Goal: Information Seeking & Learning: Understand process/instructions

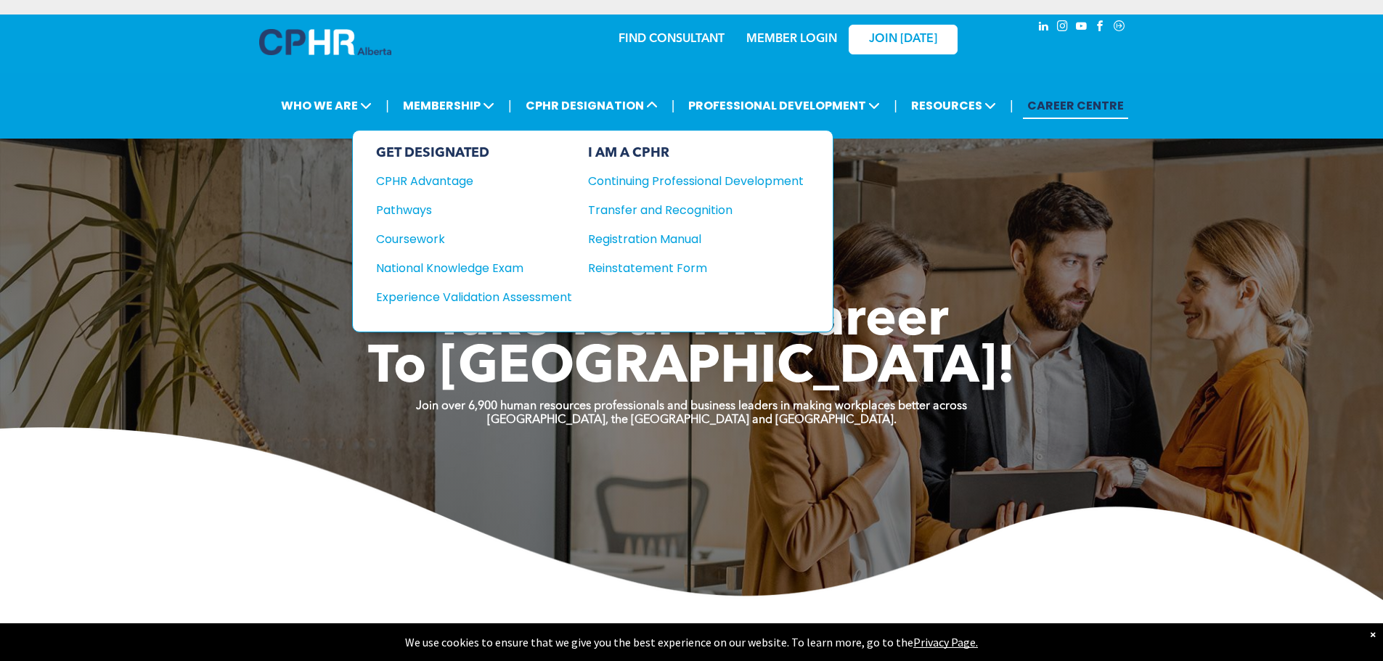
click at [425, 209] on div "Pathways" at bounding box center [464, 210] width 176 height 18
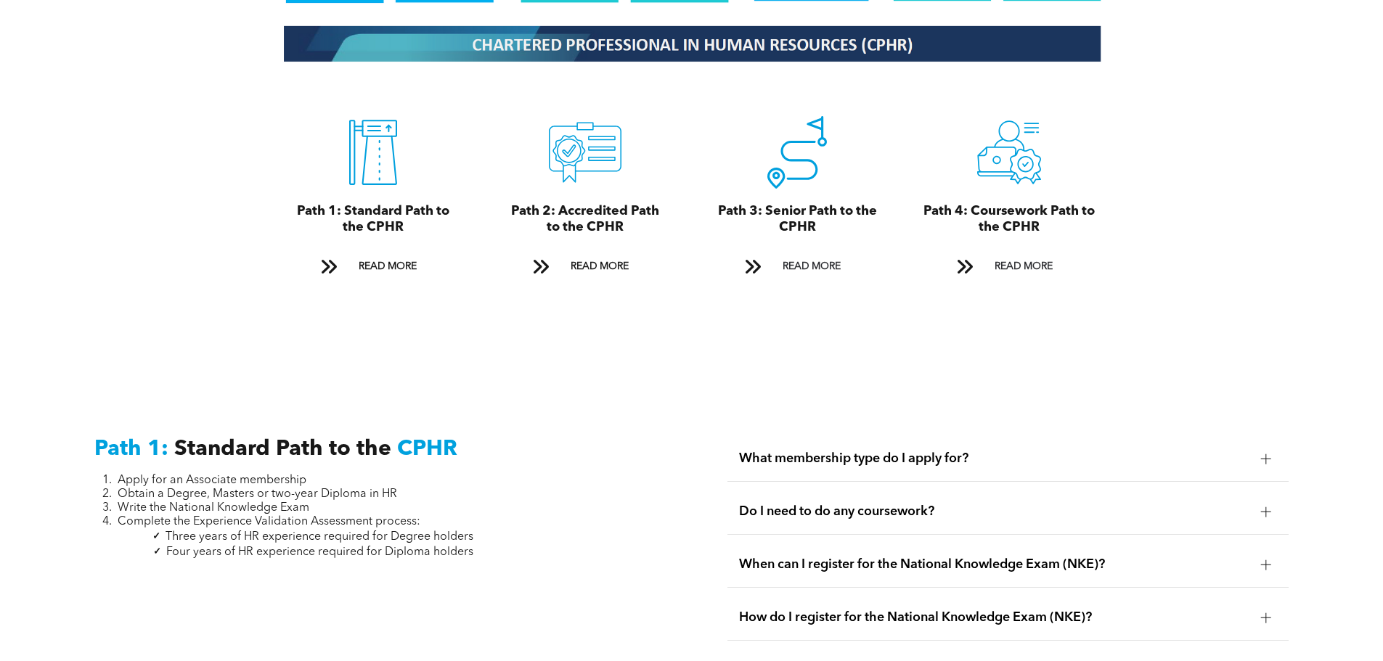
scroll to position [1783, 0]
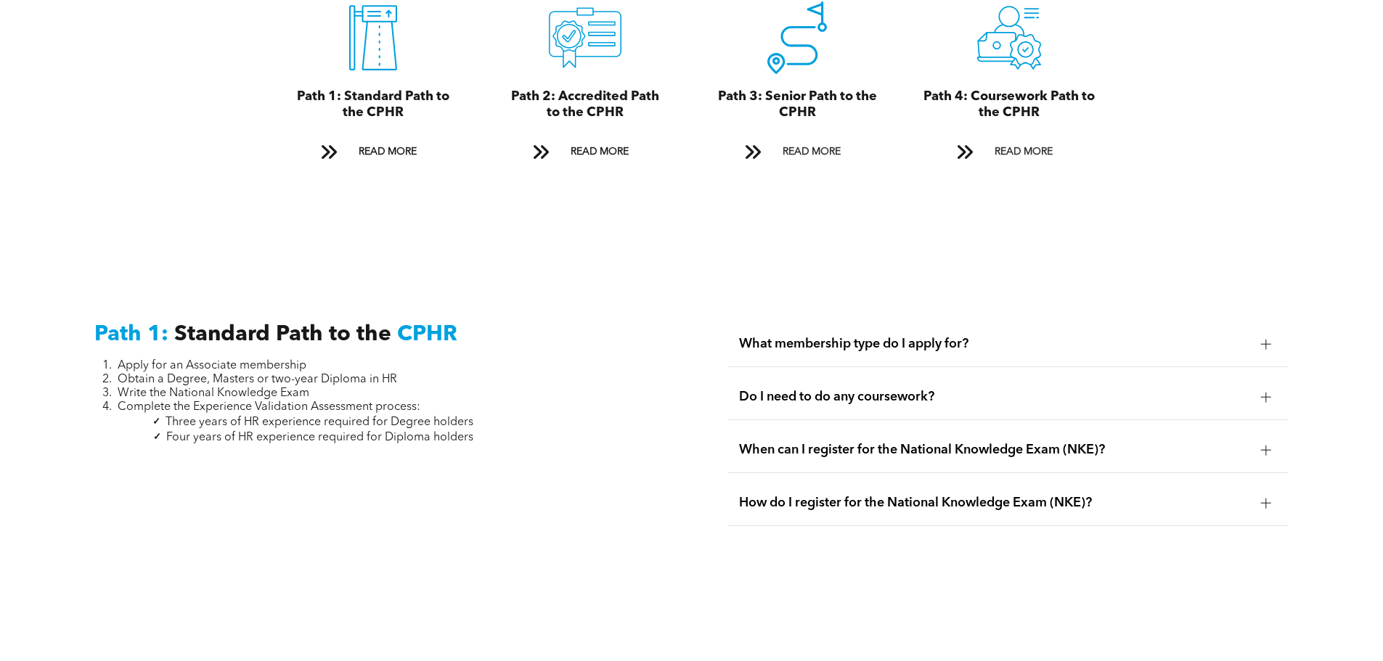
click at [1097, 336] on span "What membership type do I apply for?" at bounding box center [994, 344] width 510 height 16
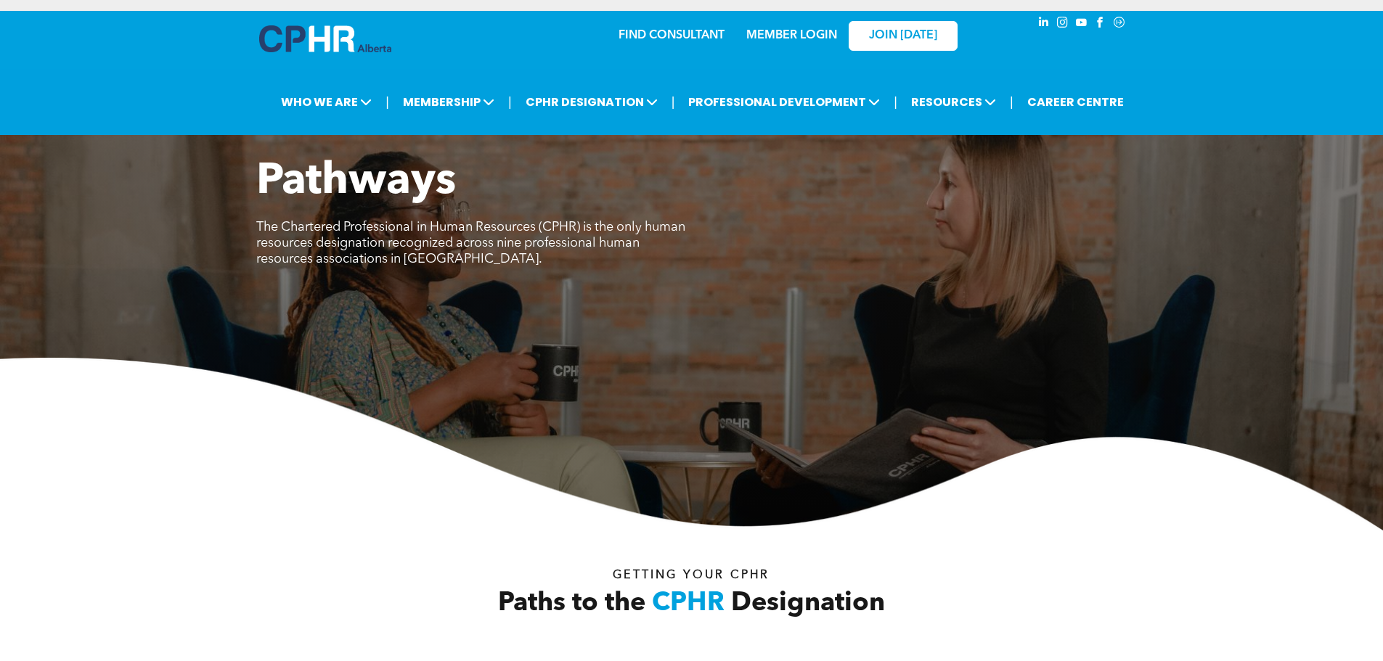
scroll to position [0, 0]
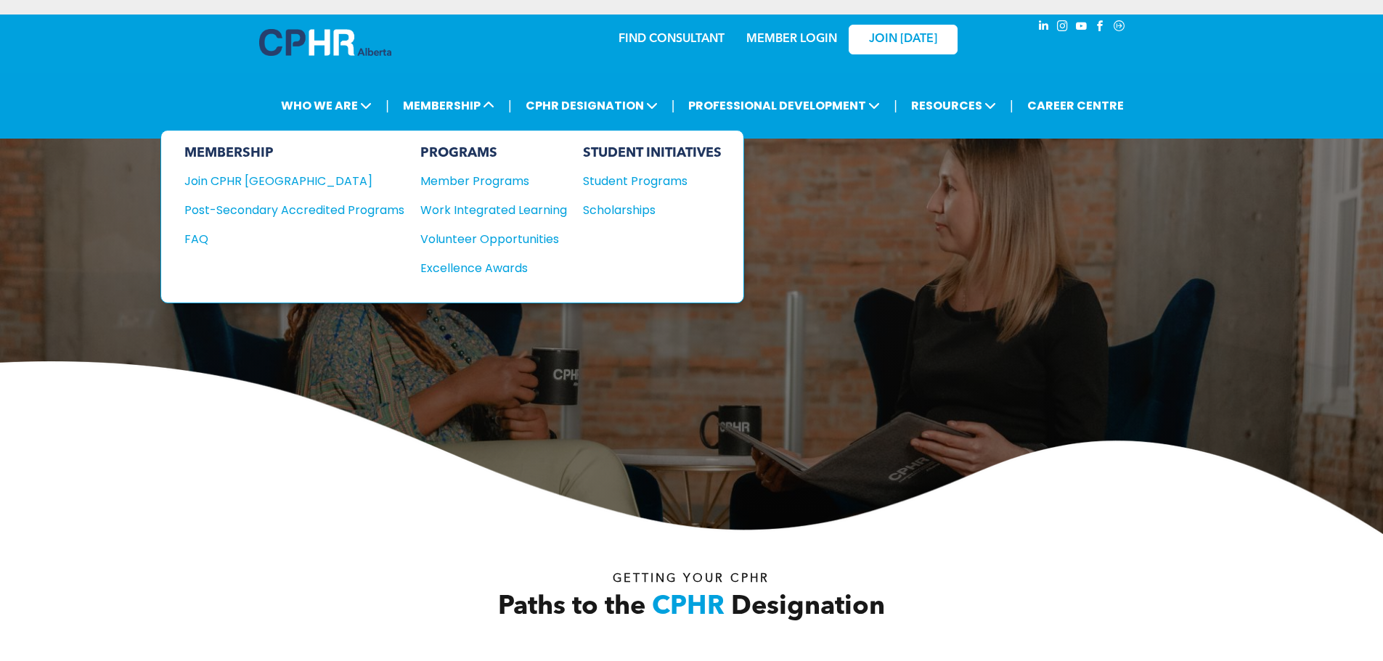
click at [479, 177] on div "Member Programs" at bounding box center [486, 181] width 132 height 18
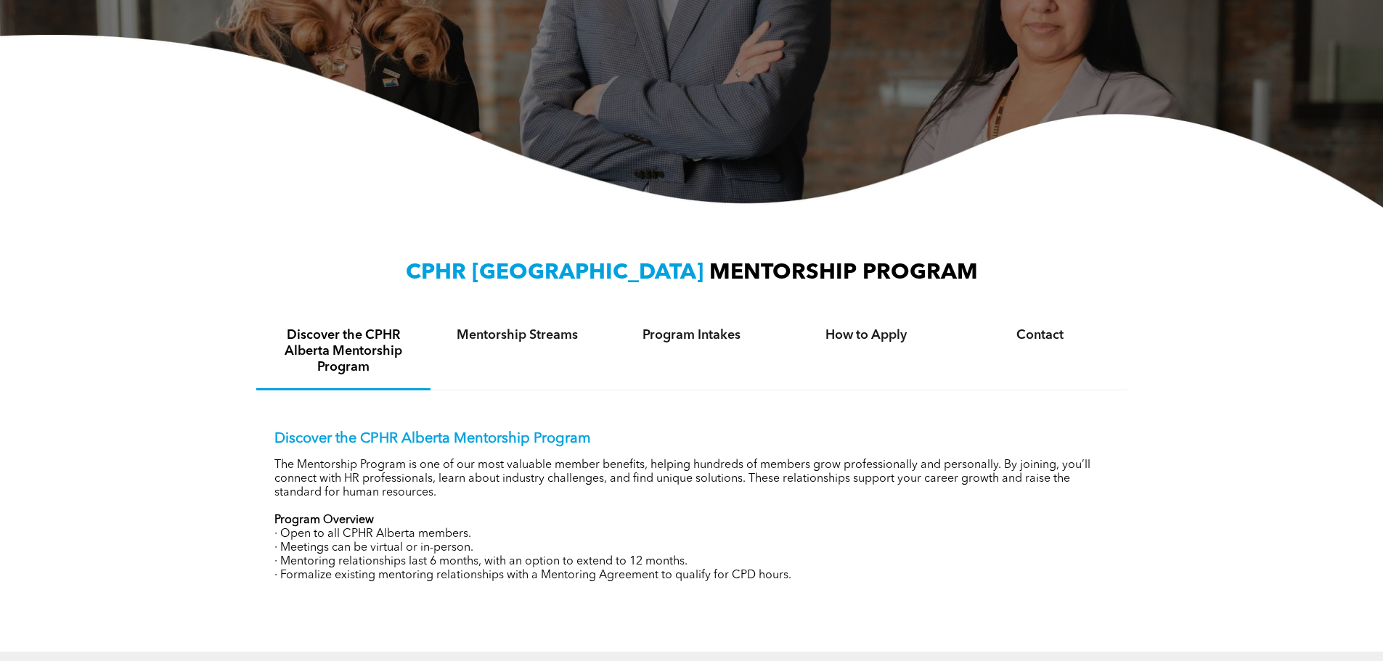
scroll to position [392, 0]
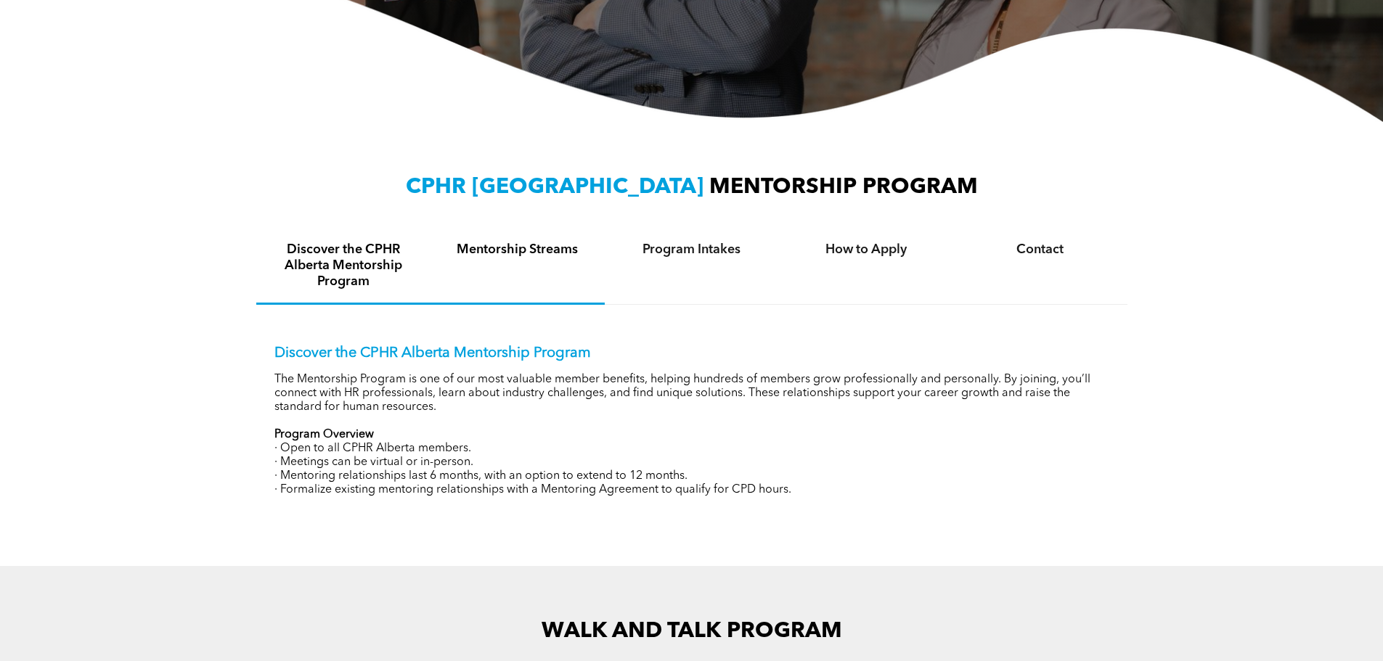
click at [522, 256] on h4 "Mentorship Streams" at bounding box center [517, 250] width 148 height 16
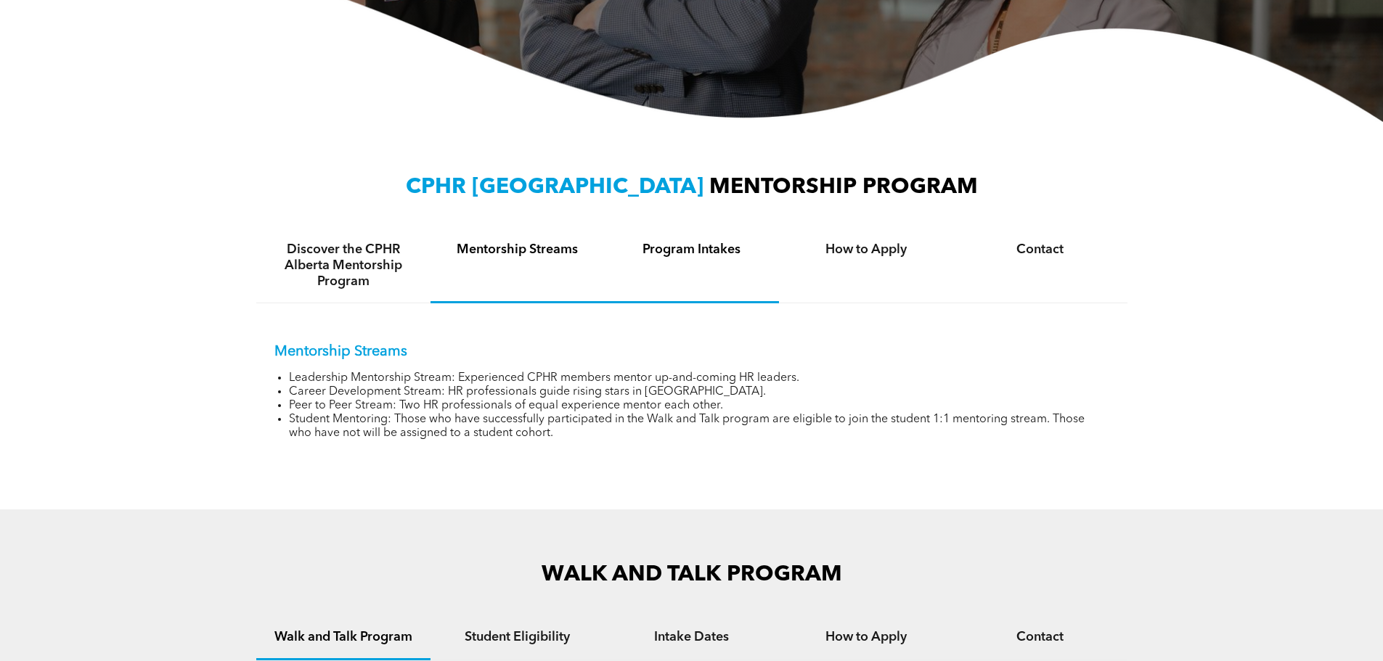
click at [676, 258] on div "Program Intakes" at bounding box center [692, 266] width 174 height 75
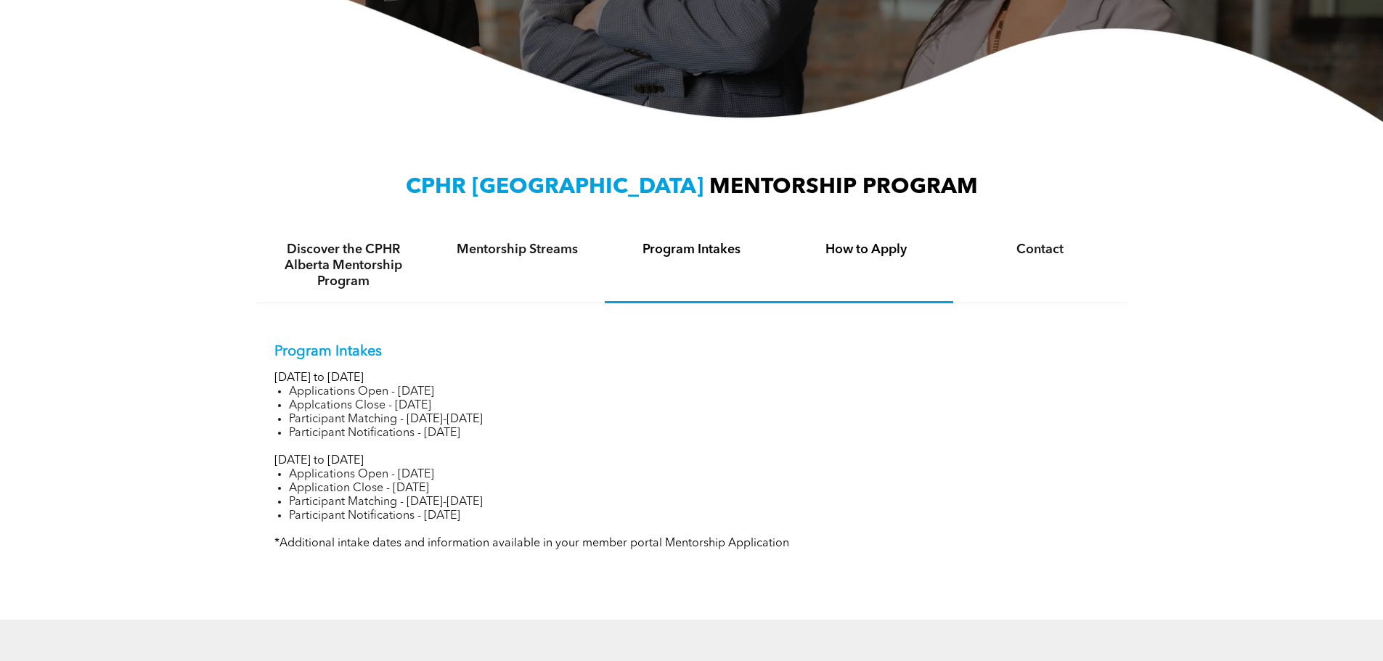
click at [859, 255] on h4 "How to Apply" at bounding box center [866, 250] width 148 height 16
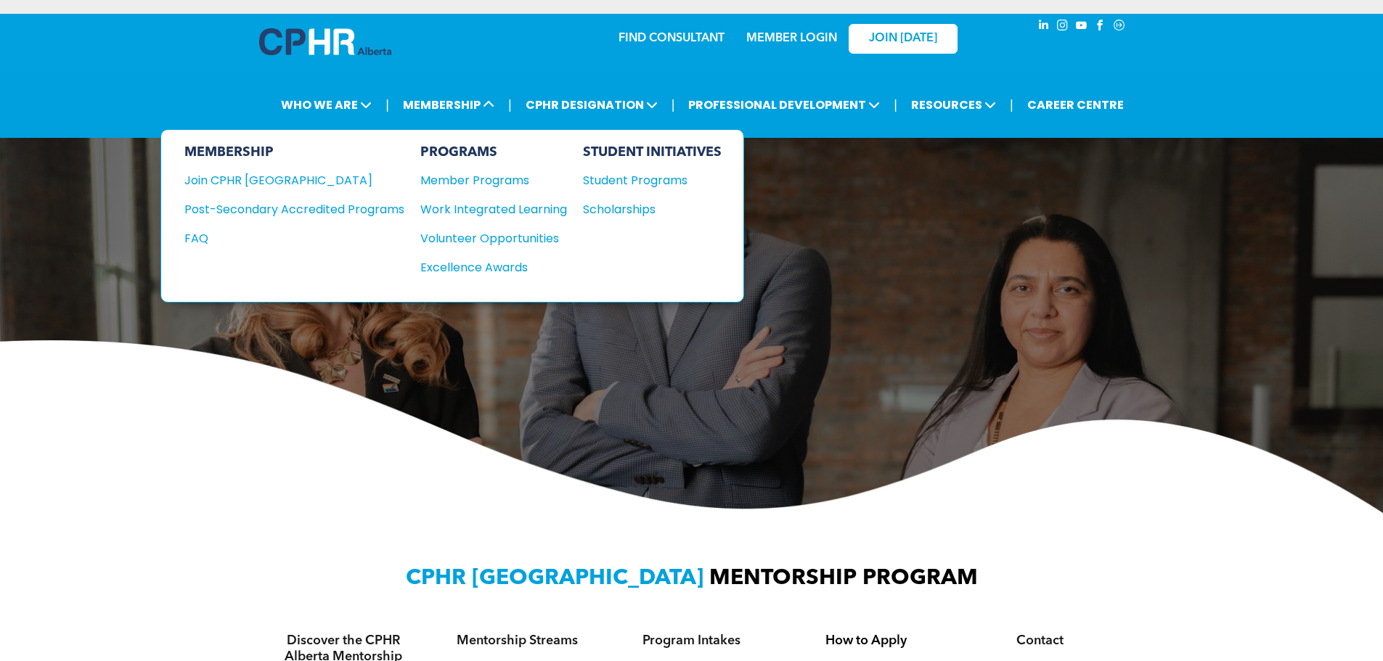
scroll to position [0, 0]
click at [489, 185] on div "Member Programs" at bounding box center [486, 181] width 132 height 18
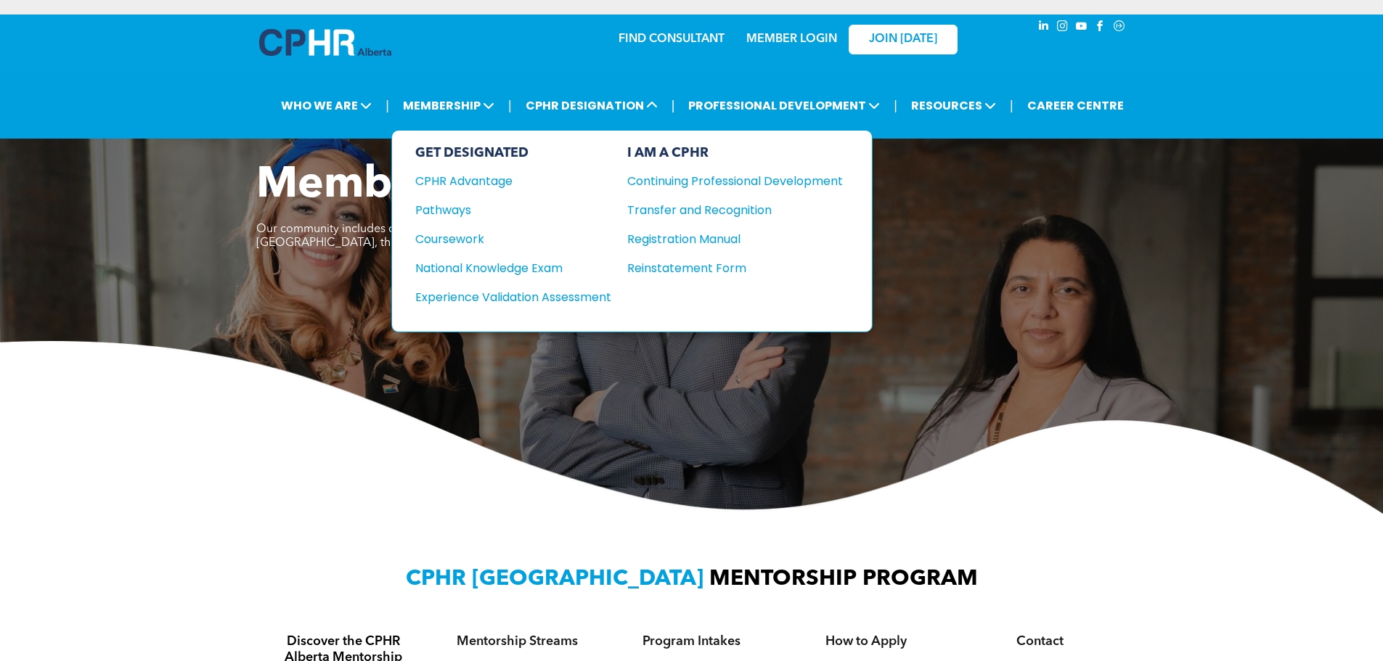
click at [487, 300] on div "Experience Validation Assessment" at bounding box center [503, 297] width 176 height 18
